Goal: Entertainment & Leisure: Consume media (video, audio)

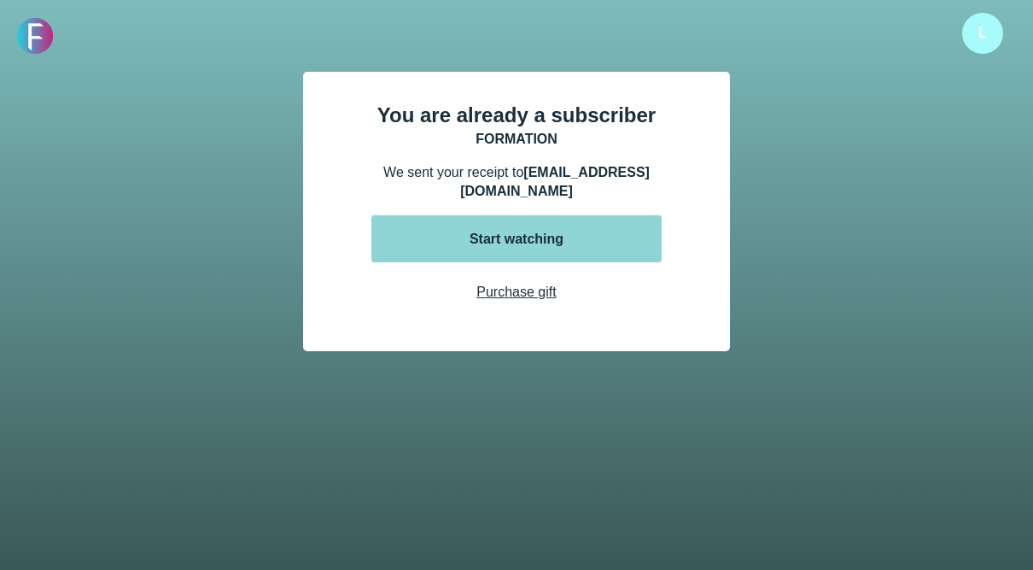
click at [445, 215] on button "Start watching" at bounding box center [516, 238] width 290 height 47
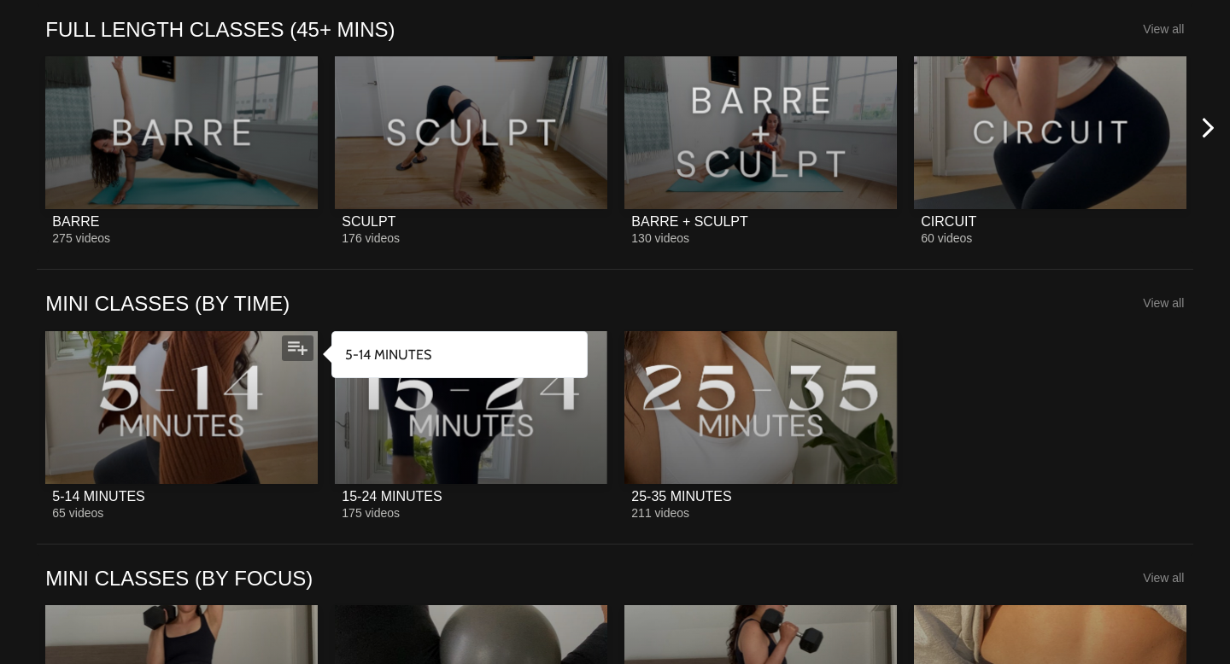
scroll to position [1917, 0]
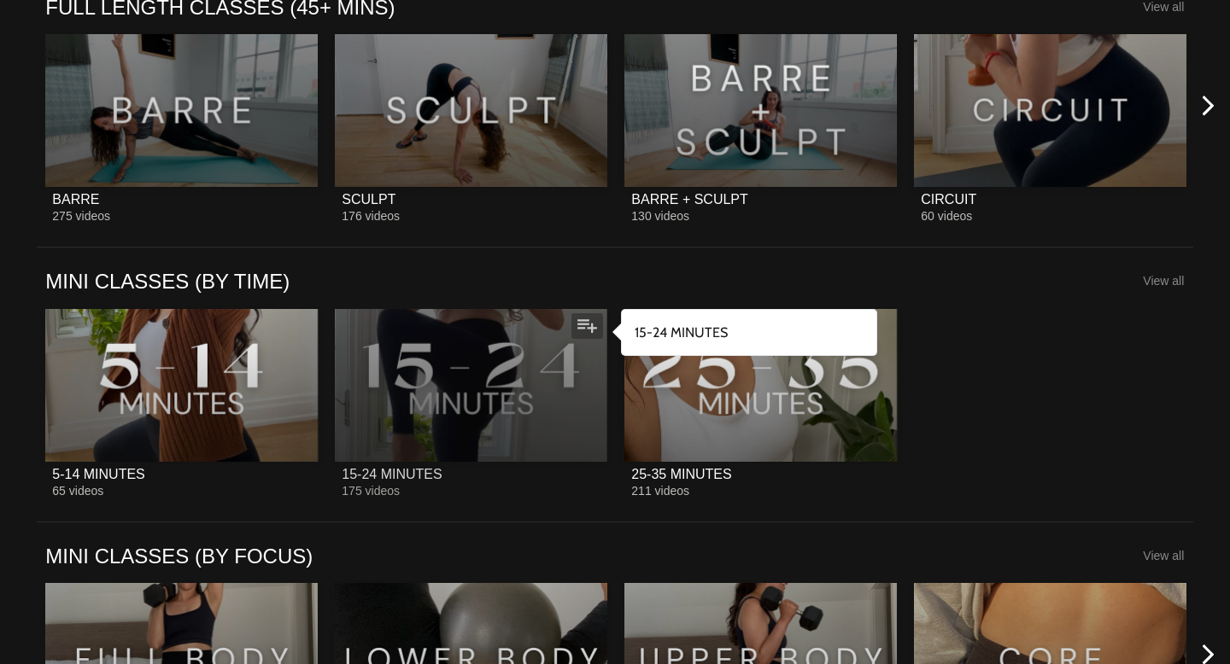
click at [606, 424] on div at bounding box center [471, 385] width 272 height 153
click at [574, 422] on div at bounding box center [471, 385] width 272 height 153
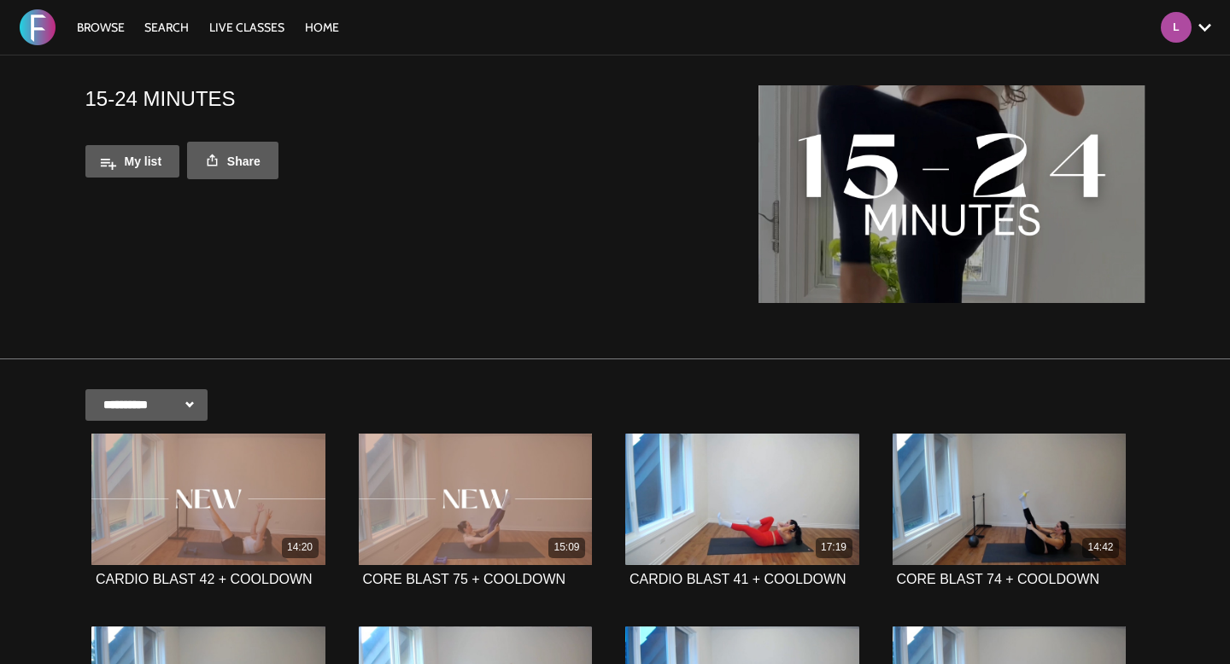
click at [180, 38] on div "Browse Search LIVE CLASSES HOME Account settings Manage Subscription Help Log O…" at bounding box center [422, 27] width 845 height 55
click at [176, 30] on link "Search" at bounding box center [166, 27] width 61 height 15
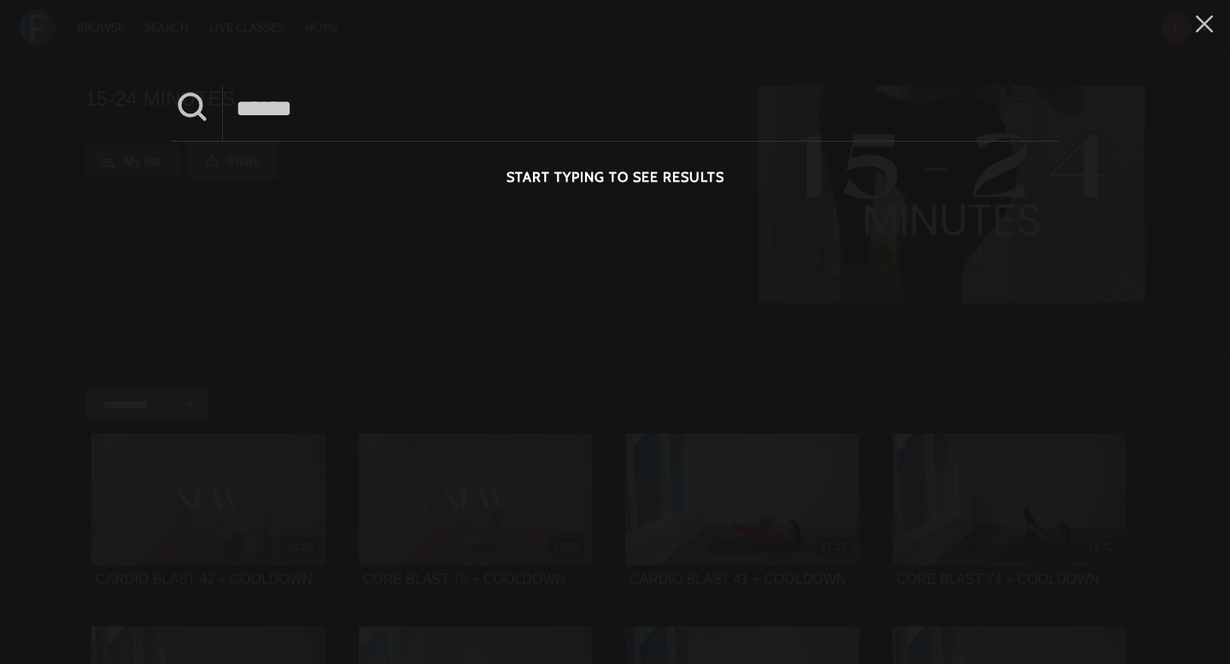
click at [701, 139] on div at bounding box center [615, 113] width 888 height 56
click at [693, 121] on input at bounding box center [641, 108] width 836 height 47
type input "**********"
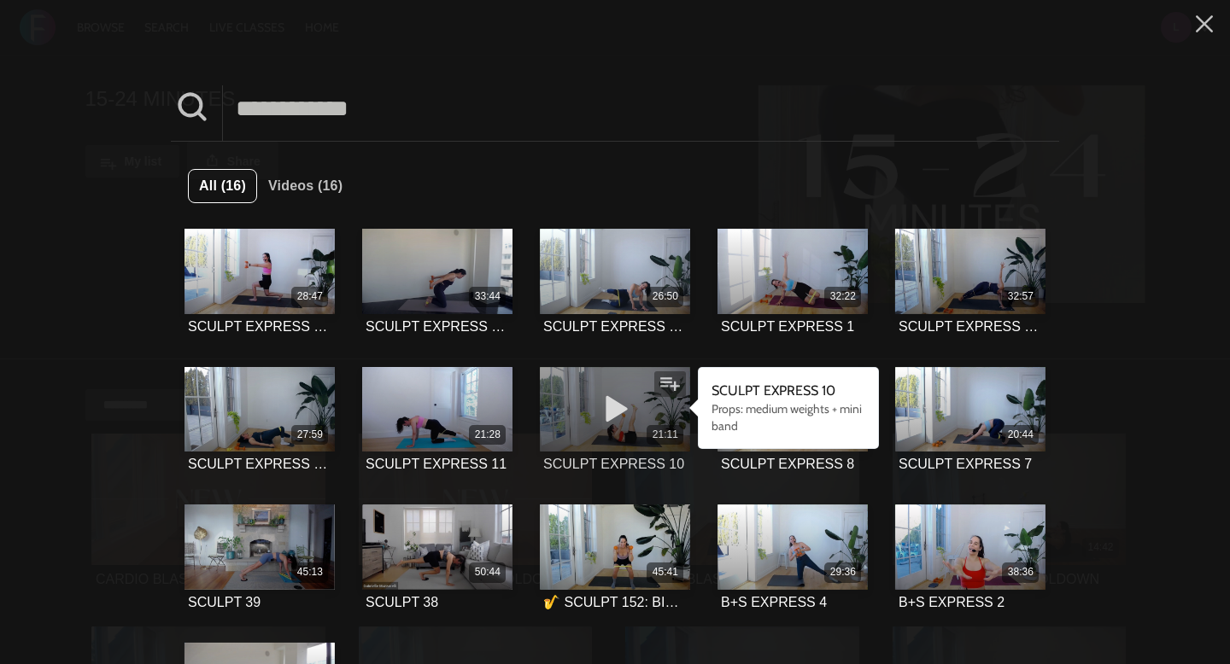
click at [622, 440] on div "21:11" at bounding box center [615, 435] width 151 height 20
